Goal: Task Accomplishment & Management: Manage account settings

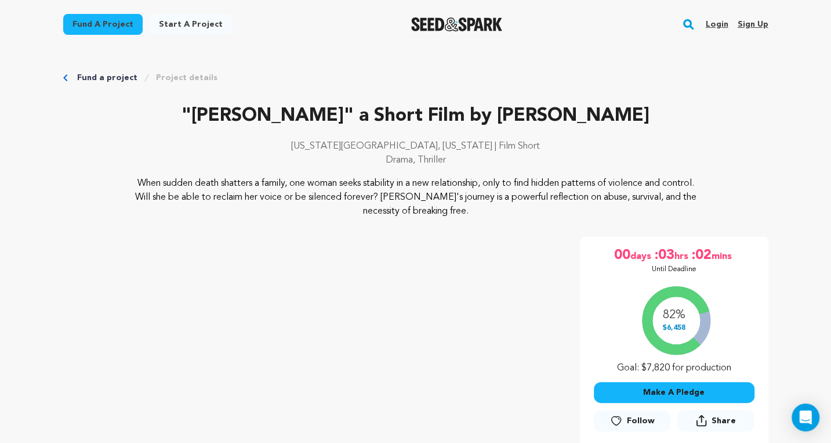
click at [720, 26] on link "Login" at bounding box center [716, 24] width 23 height 19
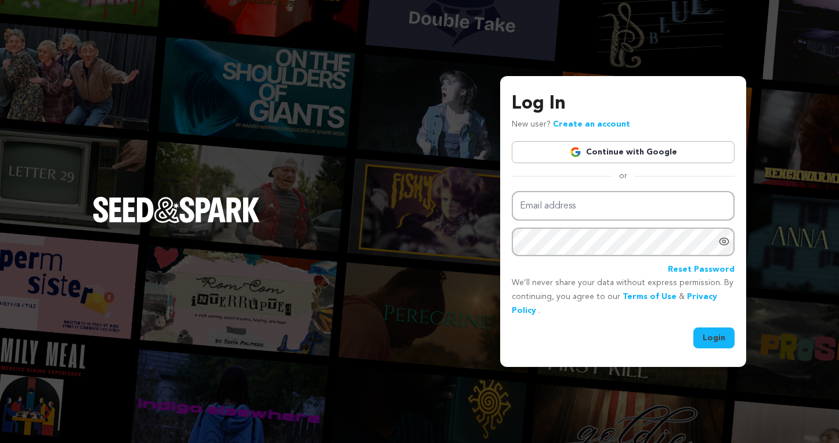
click at [632, 205] on input "Email address" at bounding box center [623, 206] width 223 height 30
type input "casey.s.regan@gmail.com"
click at [629, 263] on div "Reset Password" at bounding box center [623, 269] width 223 height 14
click at [723, 333] on button "Login" at bounding box center [713, 337] width 41 height 21
